Goal: Download file/media

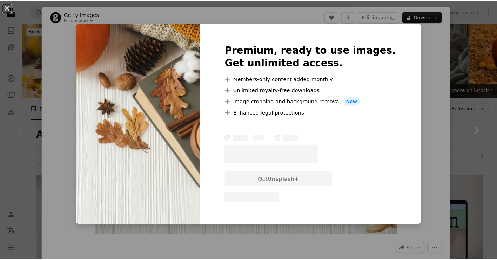
scroll to position [70, 0]
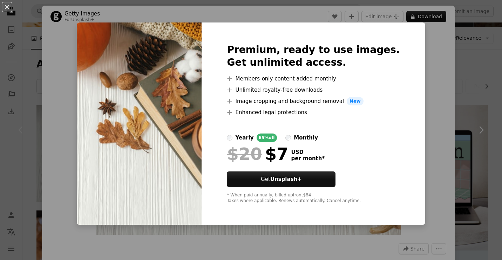
click at [423, 80] on div "An X shape Premium, ready to use images. Get unlimited access. A plus sign Memb…" at bounding box center [251, 130] width 502 height 260
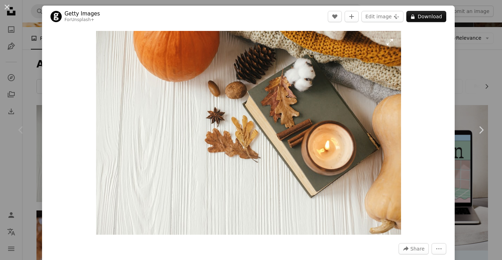
drag, startPoint x: 236, startPoint y: 97, endPoint x: 231, endPoint y: 98, distance: 4.7
click at [467, 52] on div "An X shape Chevron left Chevron right Getty Images For Unsplash+ A heart A plus…" at bounding box center [251, 130] width 502 height 260
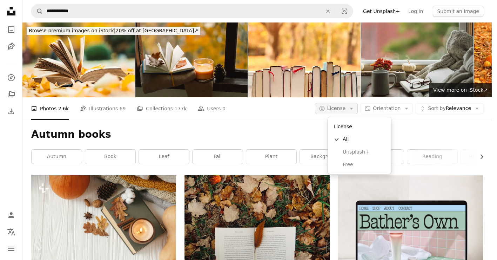
click at [343, 105] on span "License" at bounding box center [336, 108] width 19 height 6
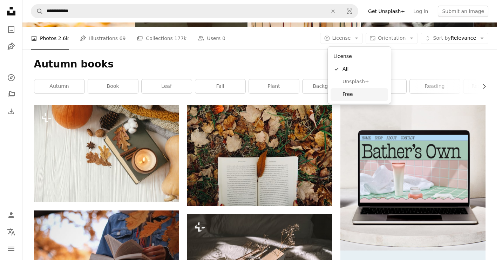
drag, startPoint x: 344, startPoint y: 92, endPoint x: 336, endPoint y: 98, distance: 10.2
click at [343, 91] on span "Free" at bounding box center [364, 94] width 43 height 7
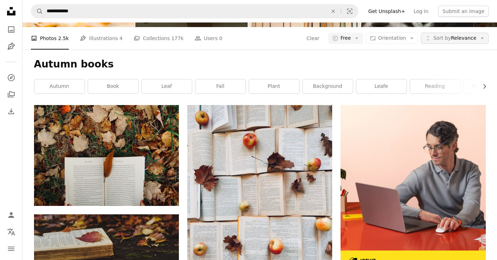
scroll to position [842, 0]
click at [402, 35] on span "Orientation" at bounding box center [392, 38] width 28 height 6
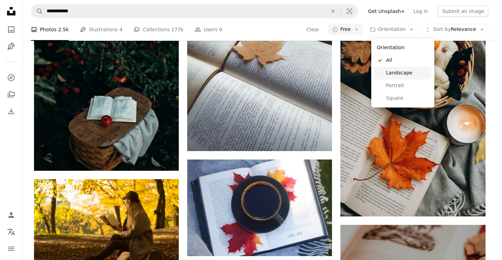
click at [402, 70] on span "Landscape" at bounding box center [407, 72] width 43 height 7
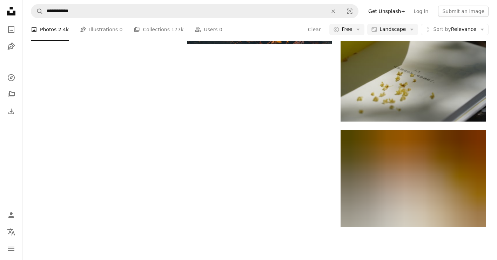
scroll to position [877, 0]
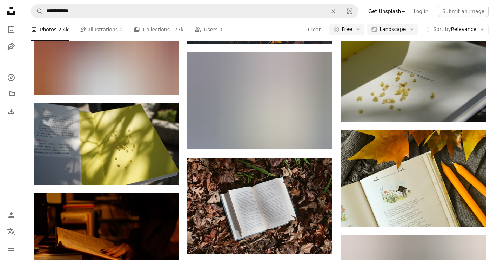
scroll to position [2894, 0]
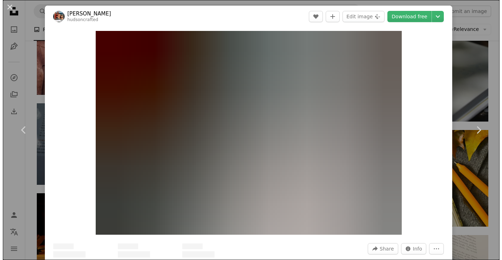
scroll to position [2684, 0]
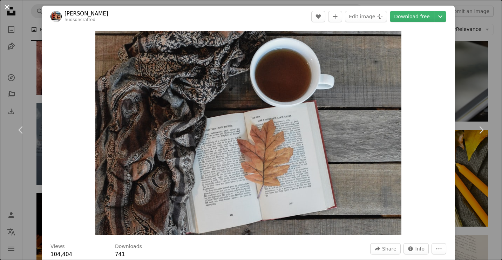
click at [6, 6] on button "An X shape" at bounding box center [7, 7] width 8 height 8
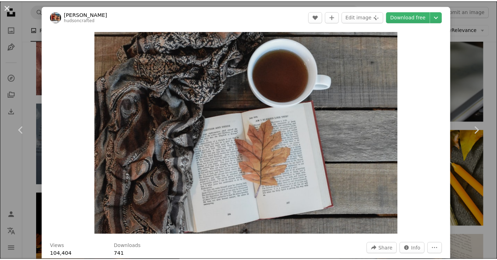
scroll to position [2894, 0]
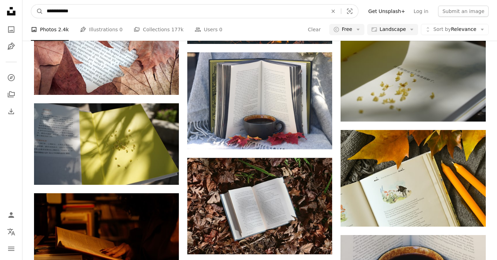
click at [134, 9] on input "**********" at bounding box center [184, 11] width 282 height 13
type input "**********"
click button "A magnifying glass" at bounding box center [37, 11] width 12 height 13
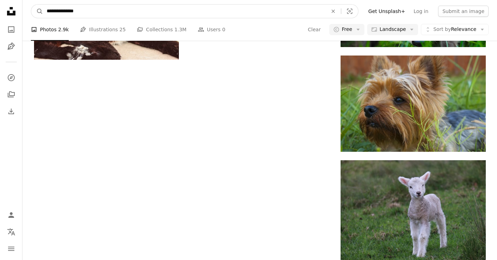
click at [55, 8] on input "**********" at bounding box center [184, 11] width 282 height 13
type input "**********"
click button "A magnifying glass" at bounding box center [37, 11] width 12 height 13
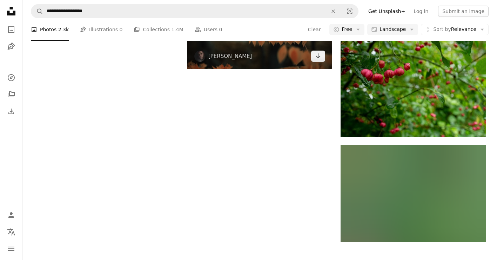
scroll to position [982, 0]
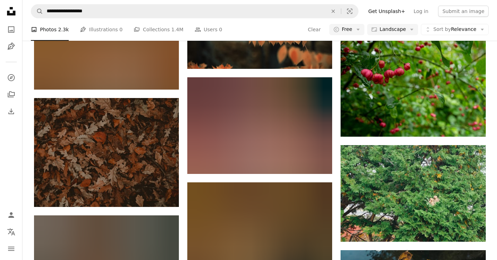
scroll to position [3926, 0]
